Goal: Find contact information: Find contact information

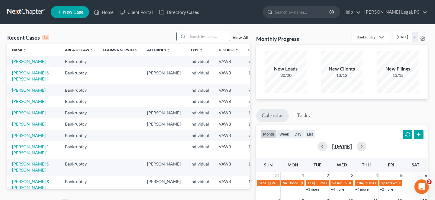
click at [200, 39] on input "search" at bounding box center [209, 36] width 42 height 9
type input "[PERSON_NAME]"
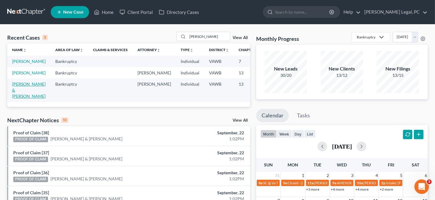
click at [23, 95] on link "[PERSON_NAME] & [PERSON_NAME]" at bounding box center [29, 89] width 34 height 17
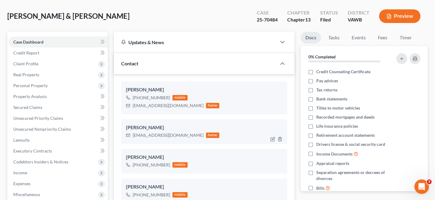
scroll to position [60, 0]
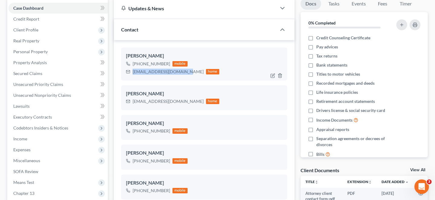
drag, startPoint x: 184, startPoint y: 72, endPoint x: 133, endPoint y: 69, distance: 51.2
click at [133, 69] on div "[EMAIL_ADDRESS][DOMAIN_NAME]" at bounding box center [168, 72] width 71 height 6
copy div "[EMAIL_ADDRESS][DOMAIN_NAME]"
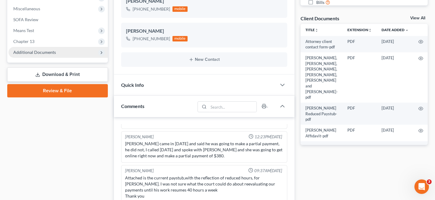
scroll to position [212, 0]
click at [26, 52] on span "Additional Documents" at bounding box center [34, 52] width 43 height 5
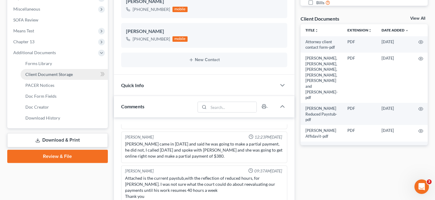
click at [65, 78] on link "Client Document Storage" at bounding box center [64, 74] width 87 height 11
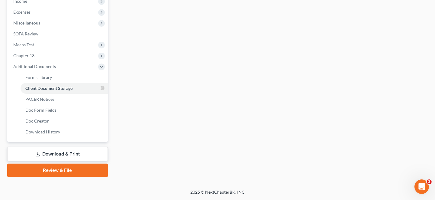
scroll to position [153, 0]
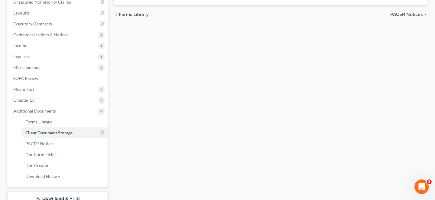
select select "0"
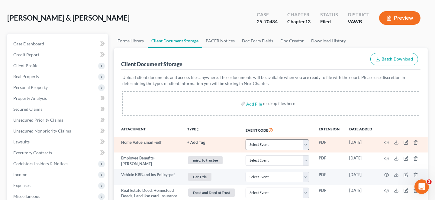
scroll to position [60, 0]
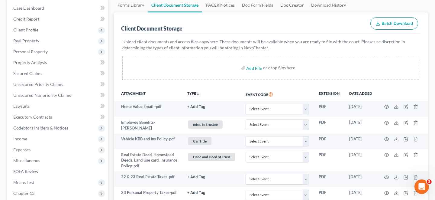
select select "0"
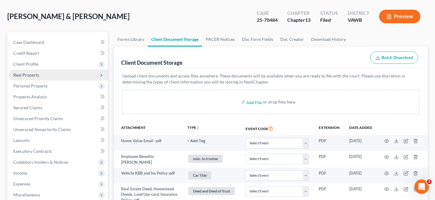
scroll to position [0, 0]
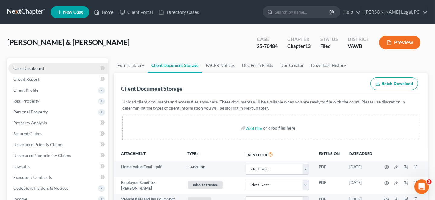
click at [33, 65] on link "Case Dashboard" at bounding box center [57, 68] width 99 height 11
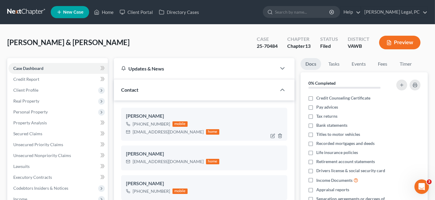
scroll to position [644, 0]
drag, startPoint x: 180, startPoint y: 131, endPoint x: 132, endPoint y: 130, distance: 48.7
click at [132, 130] on div "[EMAIL_ADDRESS][DOMAIN_NAME] home" at bounding box center [172, 132] width 93 height 8
click at [183, 139] on div "[PERSON_NAME] [PHONE_NUMBER] mobile [EMAIL_ADDRESS][DOMAIN_NAME] home" at bounding box center [204, 124] width 166 height 33
drag, startPoint x: 185, startPoint y: 133, endPoint x: 132, endPoint y: 128, distance: 52.6
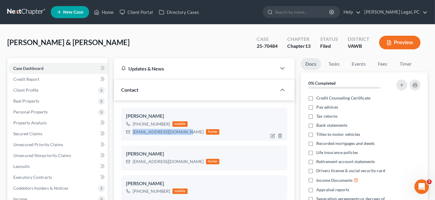
click at [132, 128] on div "[EMAIL_ADDRESS][DOMAIN_NAME] home" at bounding box center [172, 132] width 93 height 8
copy div "[EMAIL_ADDRESS][DOMAIN_NAME]"
click at [39, 7] on link at bounding box center [26, 12] width 39 height 11
